Goal: Check status: Check status

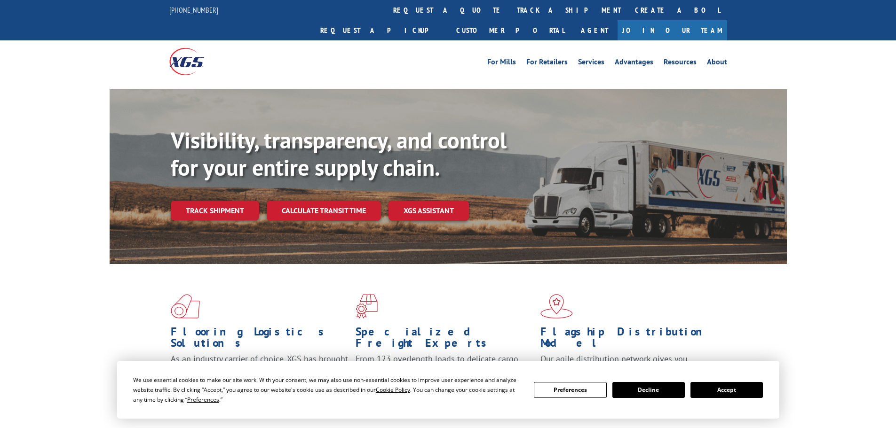
drag, startPoint x: 728, startPoint y: 391, endPoint x: 648, endPoint y: 322, distance: 105.4
click at [726, 387] on button "Accept" at bounding box center [726, 390] width 72 height 16
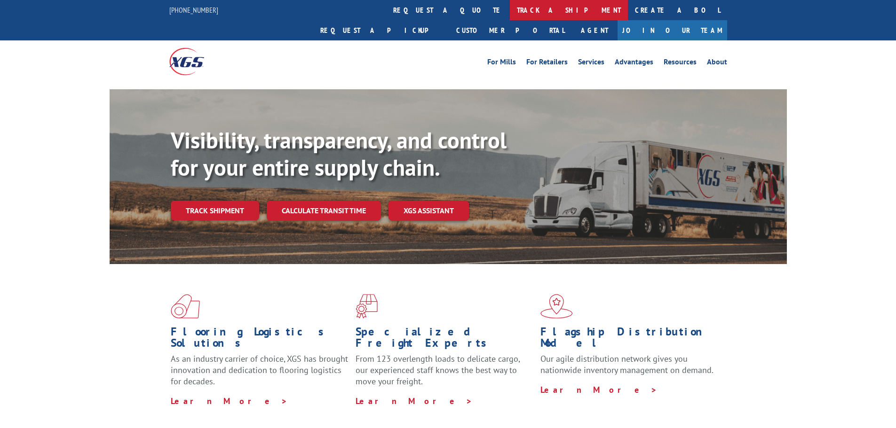
click at [510, 11] on link "track a shipment" at bounding box center [569, 10] width 118 height 20
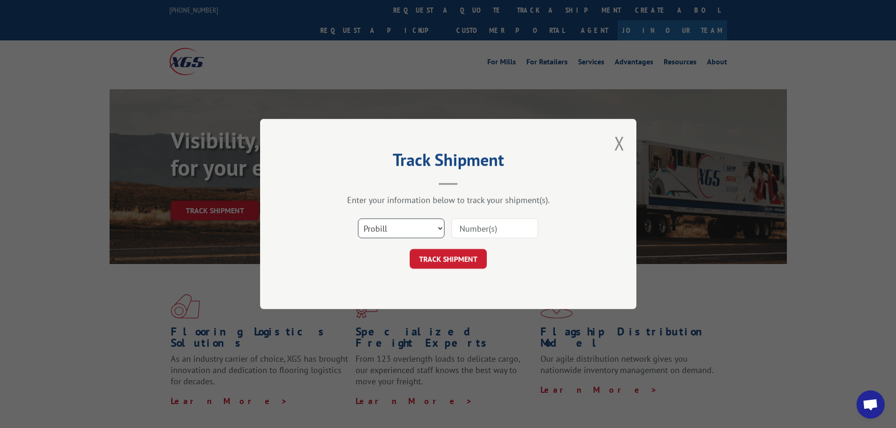
click at [391, 230] on select "Select category... Probill BOL PO" at bounding box center [401, 229] width 87 height 20
select select "po"
click at [358, 219] on select "Select category... Probill BOL PO" at bounding box center [401, 229] width 87 height 20
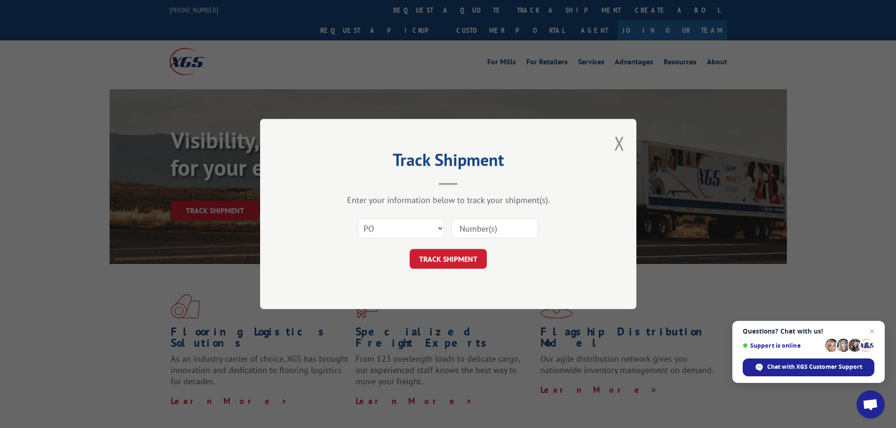
click at [465, 229] on input at bounding box center [494, 229] width 87 height 20
paste input "44522787"
type input "44522787"
click at [428, 262] on button "TRACK SHIPMENT" at bounding box center [448, 259] width 77 height 20
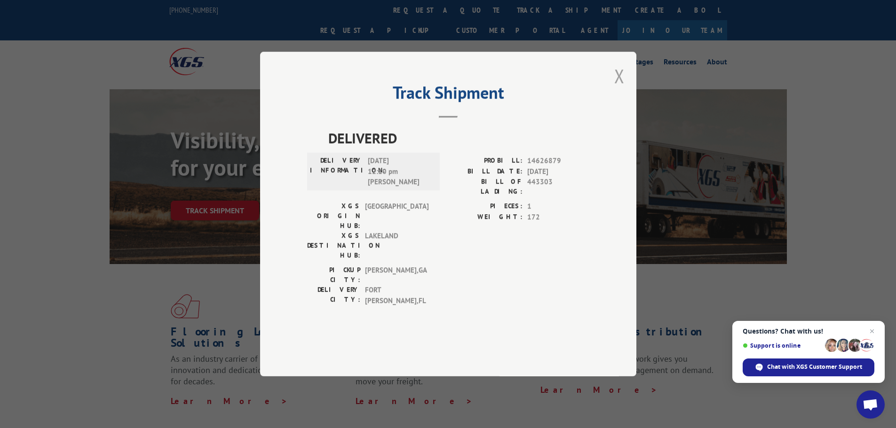
click at [619, 88] on button "Close modal" at bounding box center [619, 75] width 10 height 25
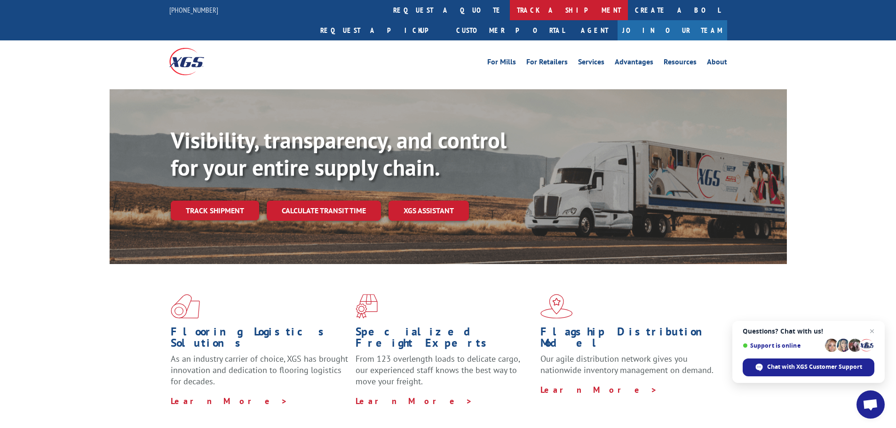
click at [510, 12] on link "track a shipment" at bounding box center [569, 10] width 118 height 20
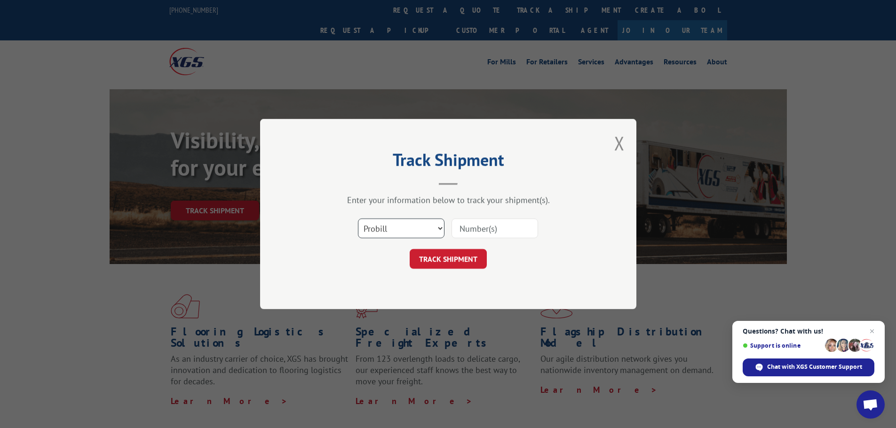
click at [384, 233] on select "Select category... Probill BOL PO" at bounding box center [401, 229] width 87 height 20
select select "po"
click at [358, 219] on select "Select category... Probill BOL PO" at bounding box center [401, 229] width 87 height 20
click at [477, 226] on input at bounding box center [494, 229] width 87 height 20
paste input "44522787"
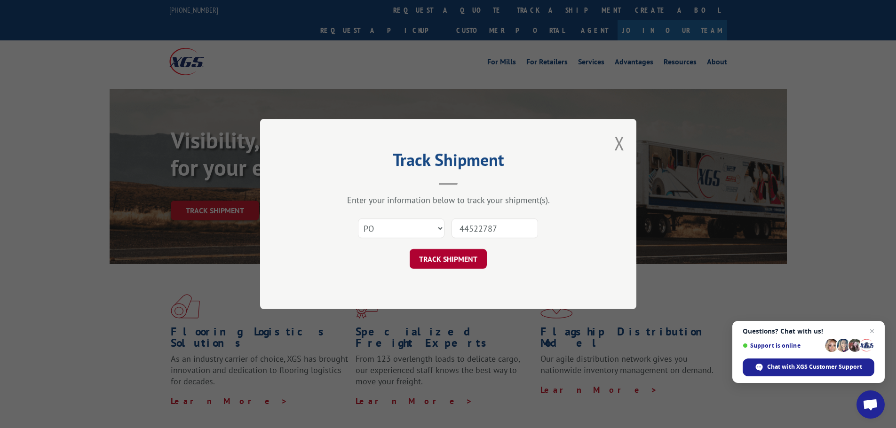
type input "44522787"
click at [456, 259] on button "TRACK SHIPMENT" at bounding box center [448, 259] width 77 height 20
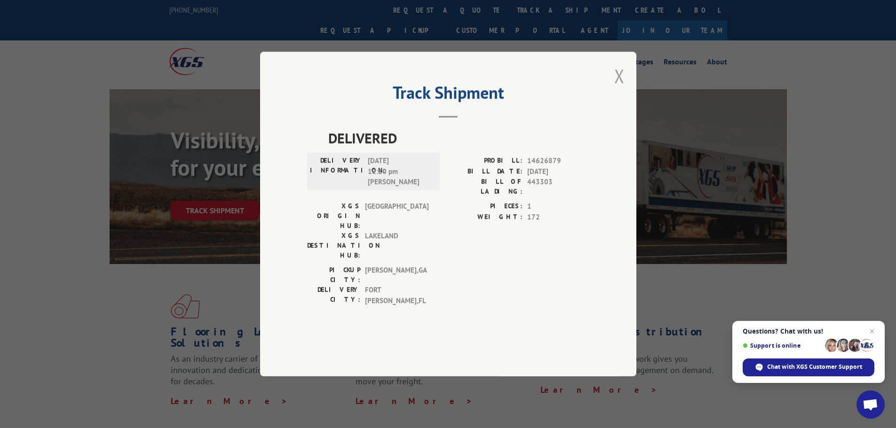
click at [618, 88] on button "Close modal" at bounding box center [619, 75] width 10 height 25
